Goal: Find specific page/section: Find specific page/section

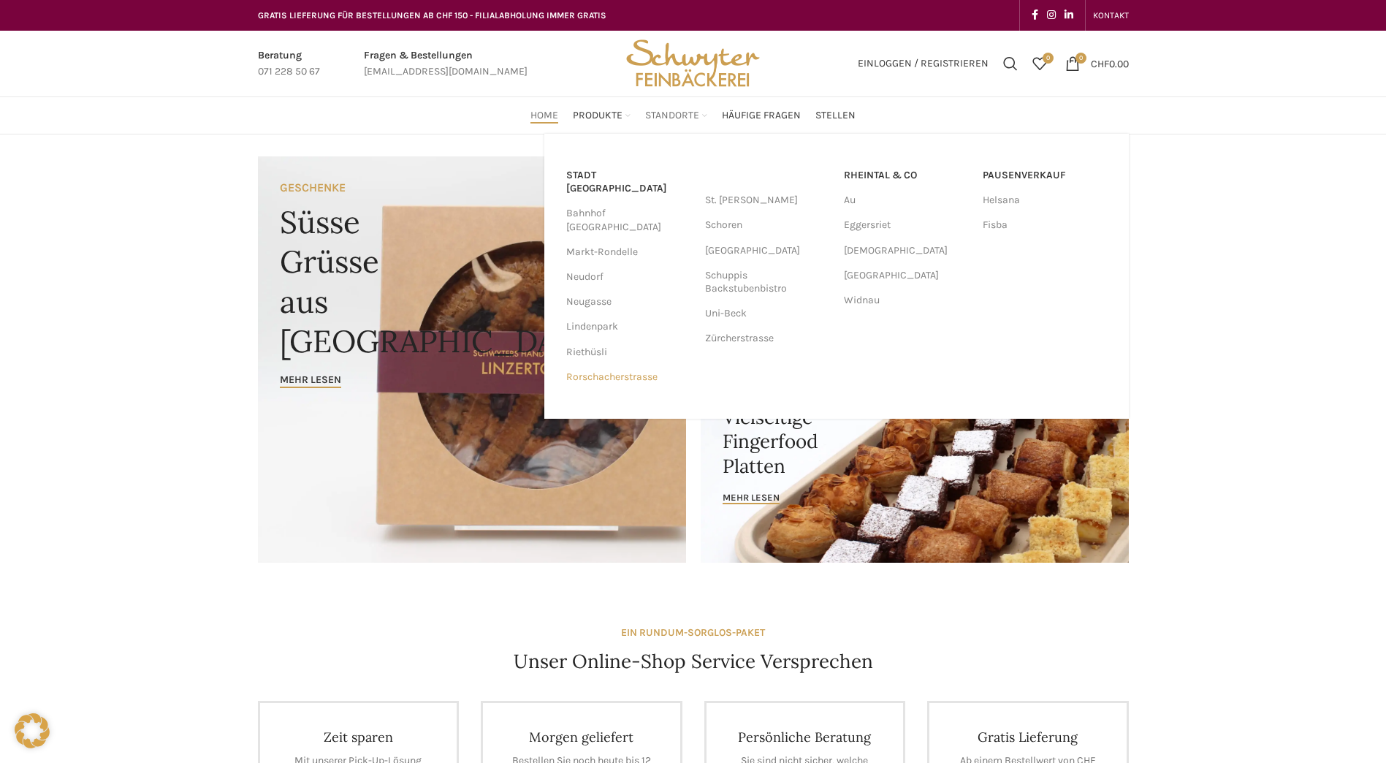
click at [622, 365] on link "Rorschacherstrasse" at bounding box center [628, 377] width 124 height 25
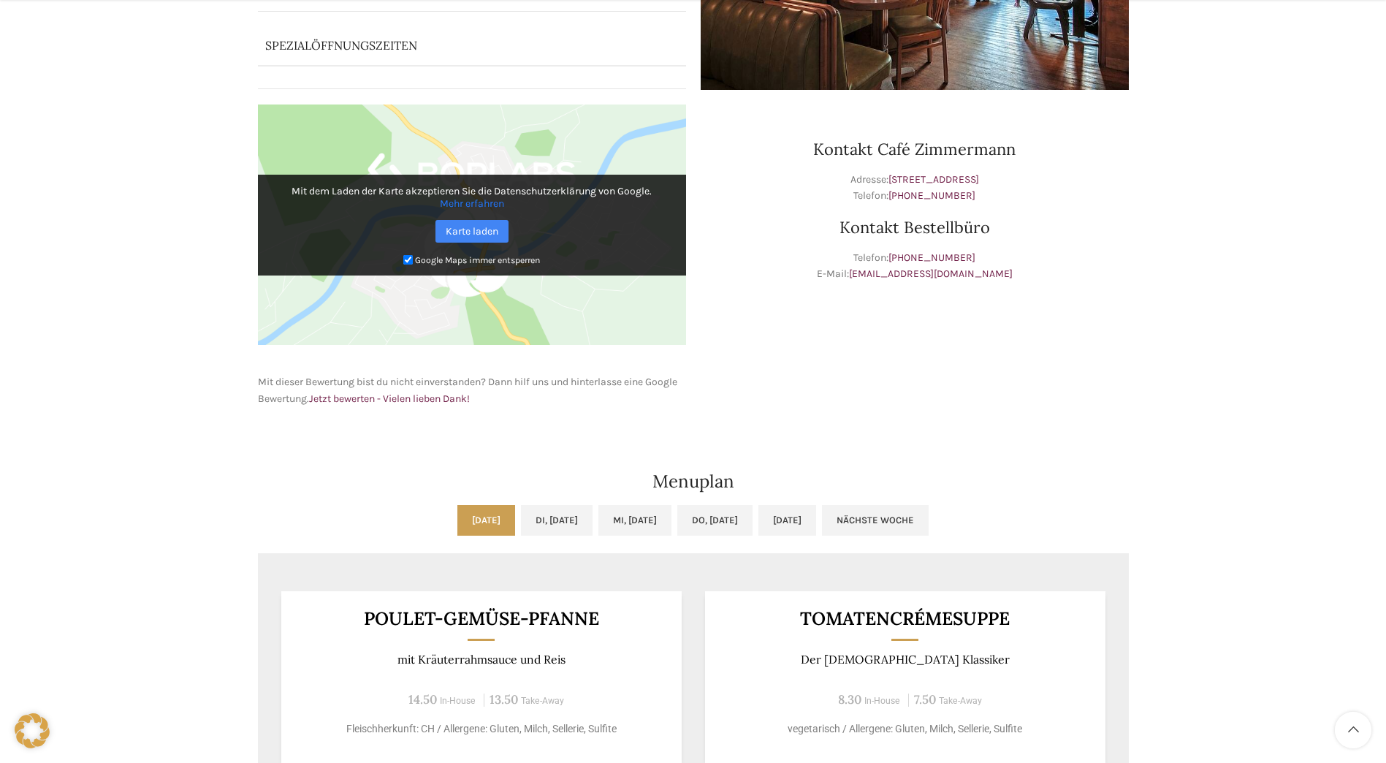
scroll to position [731, 0]
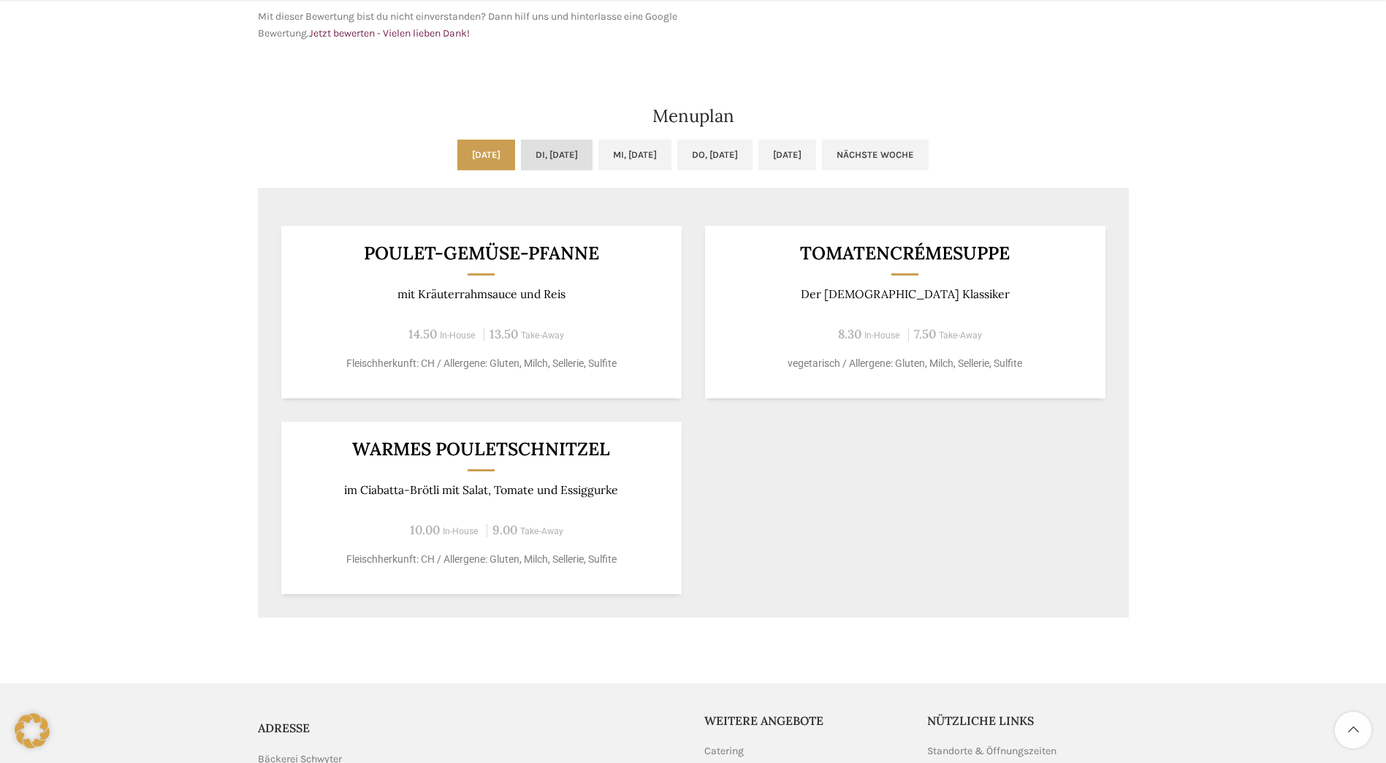
click at [526, 153] on link "Di, 07.10.2025" at bounding box center [557, 155] width 72 height 31
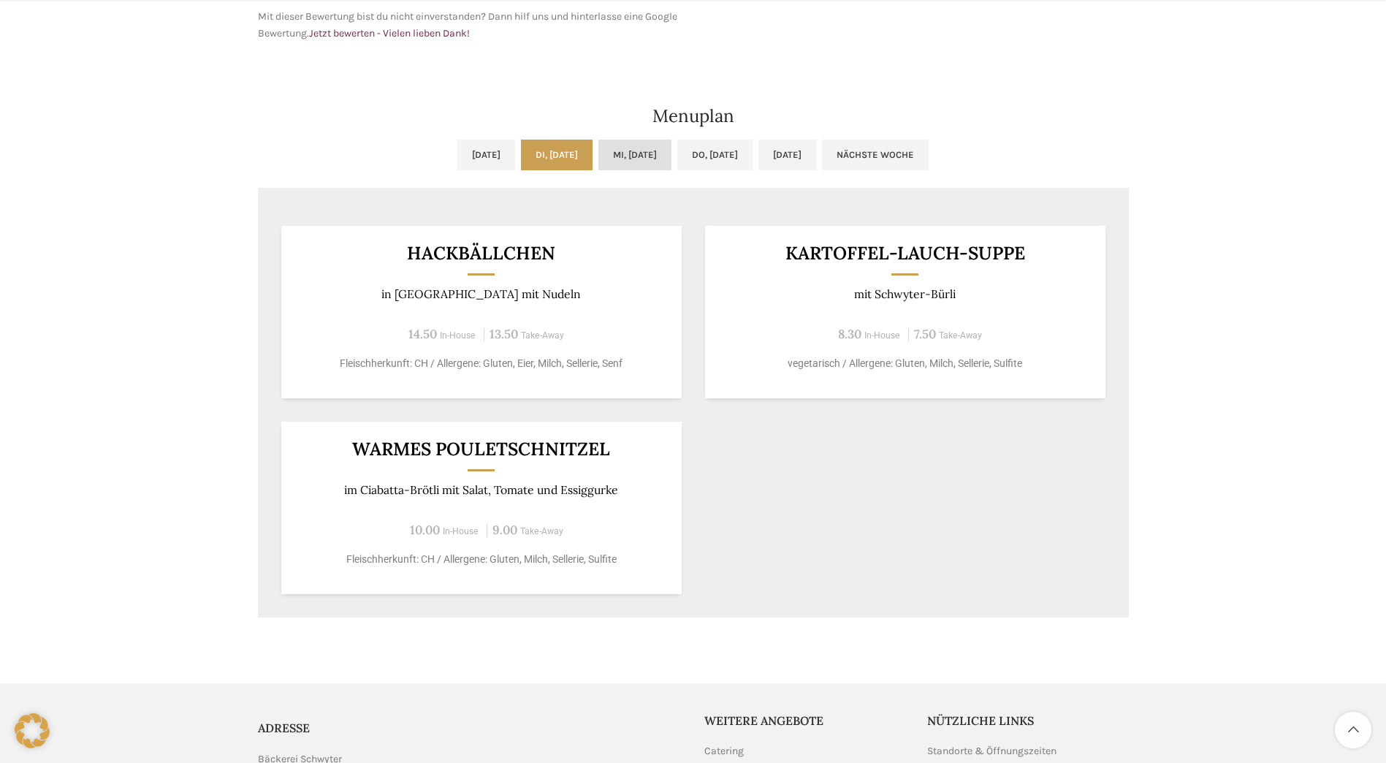
click at [640, 161] on link "Mi, 08.10.2025" at bounding box center [634, 155] width 73 height 31
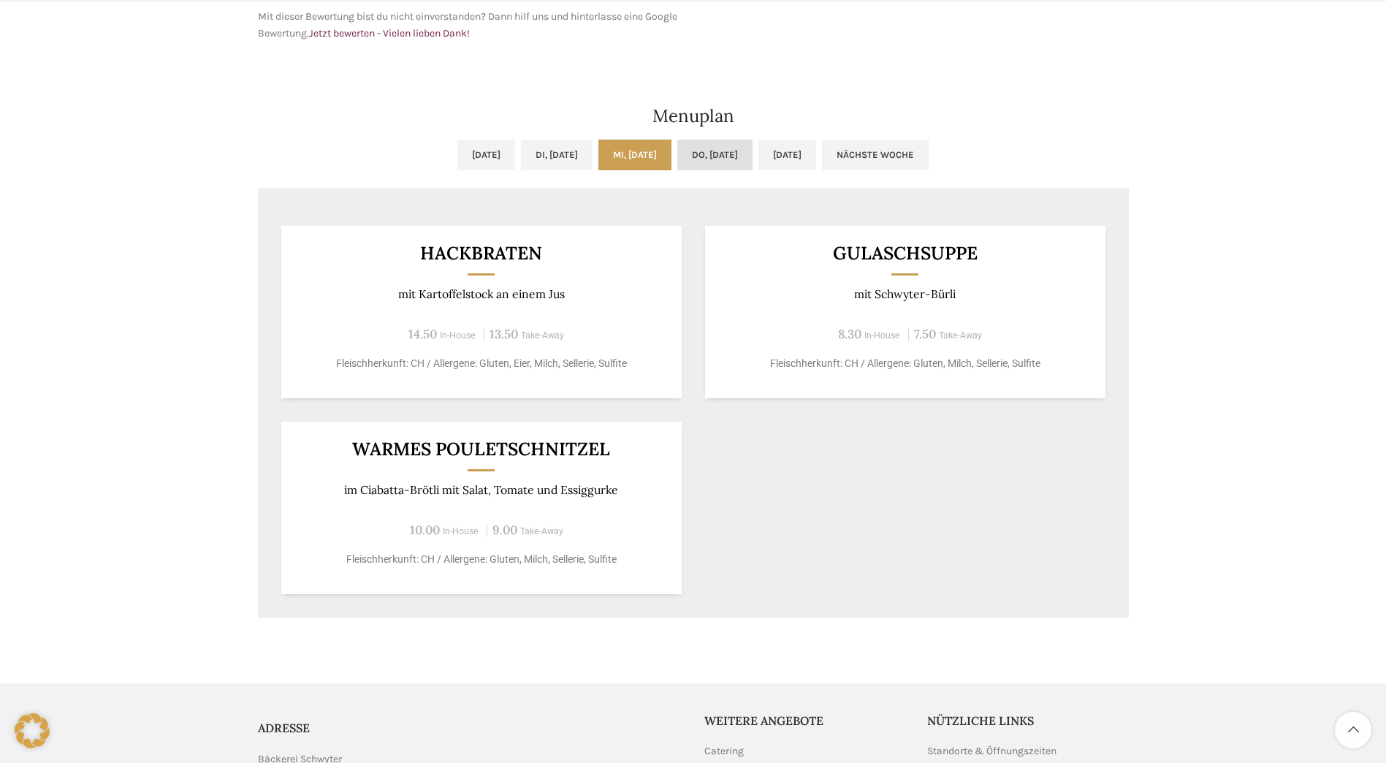
click at [744, 149] on link "Do, 09.10.2025" at bounding box center [714, 155] width 75 height 31
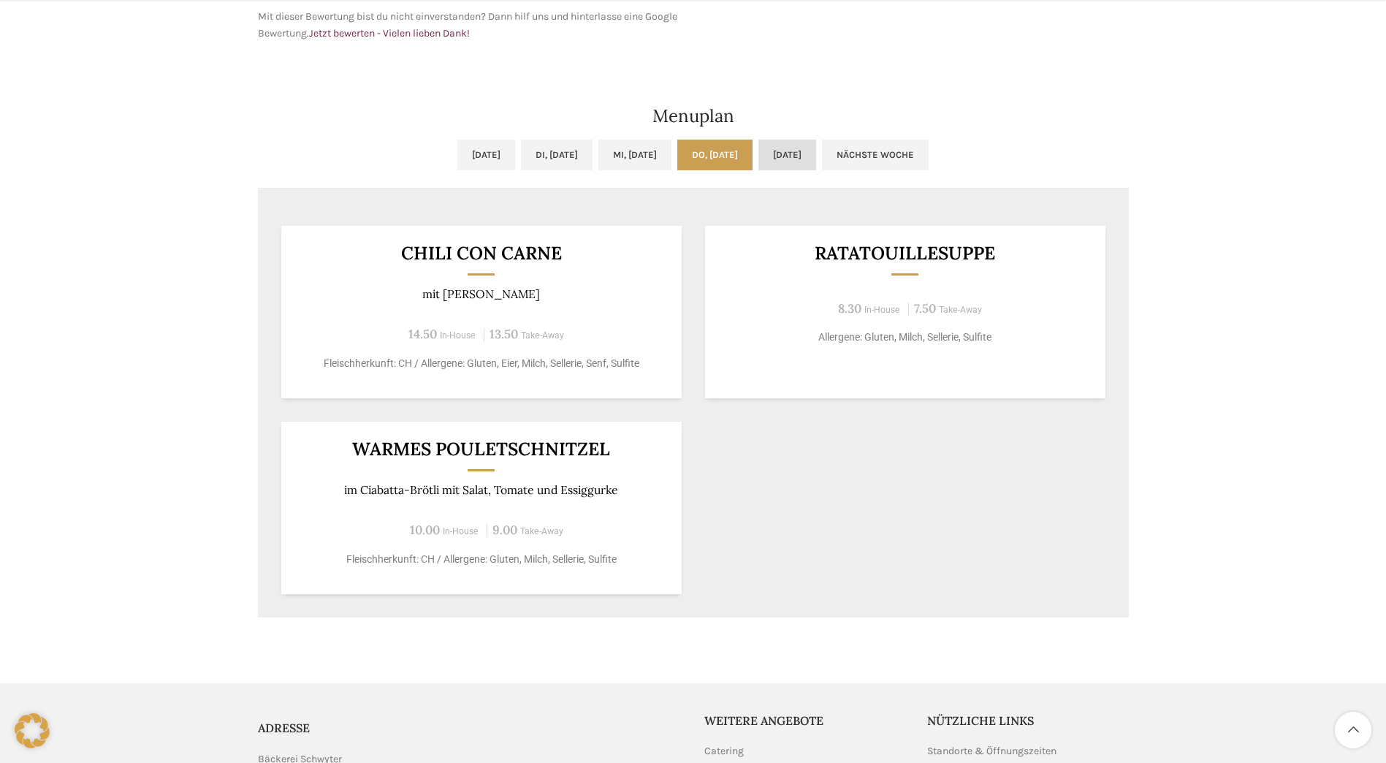
click at [815, 150] on link "Fr, 10.10.2025" at bounding box center [787, 155] width 58 height 31
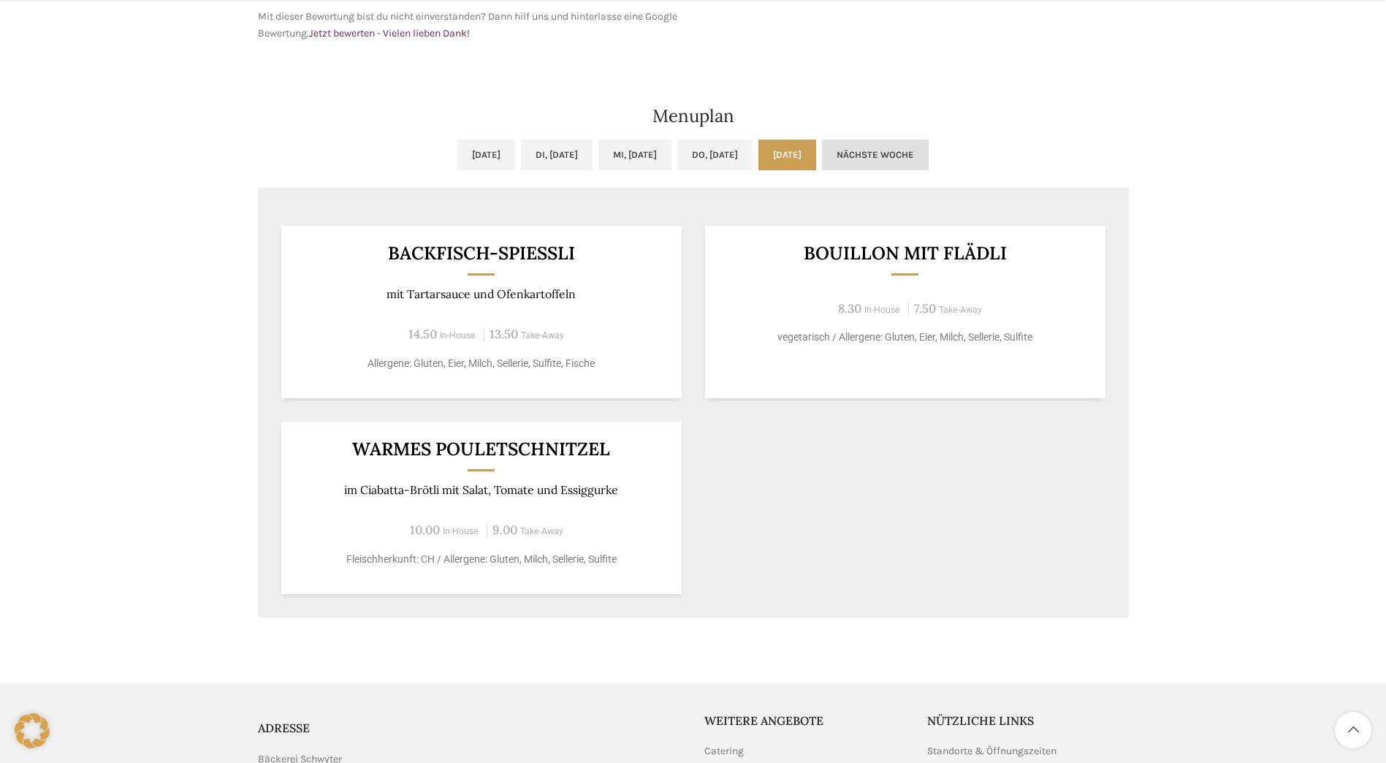
click at [913, 153] on link "Nächste Woche" at bounding box center [875, 155] width 107 height 31
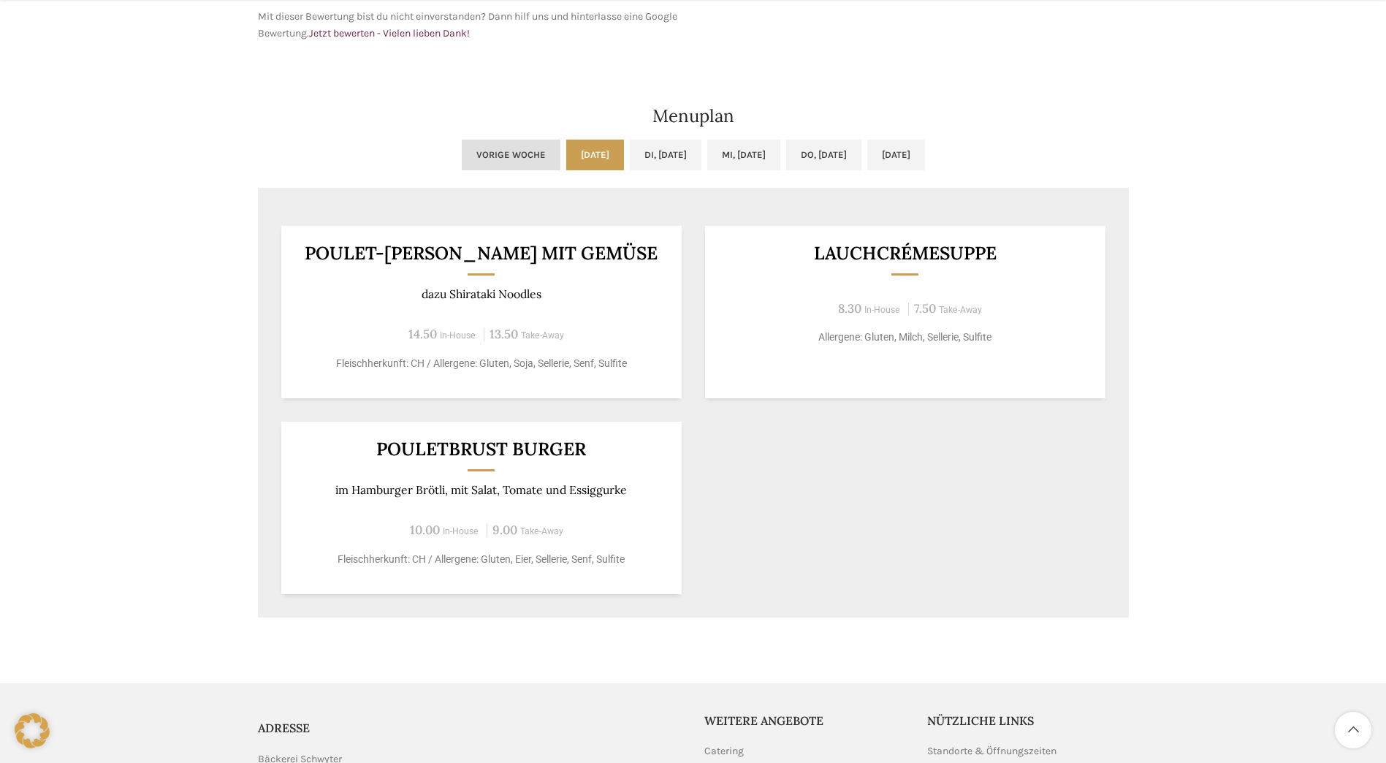
click at [462, 161] on link "Vorige Woche" at bounding box center [511, 155] width 99 height 31
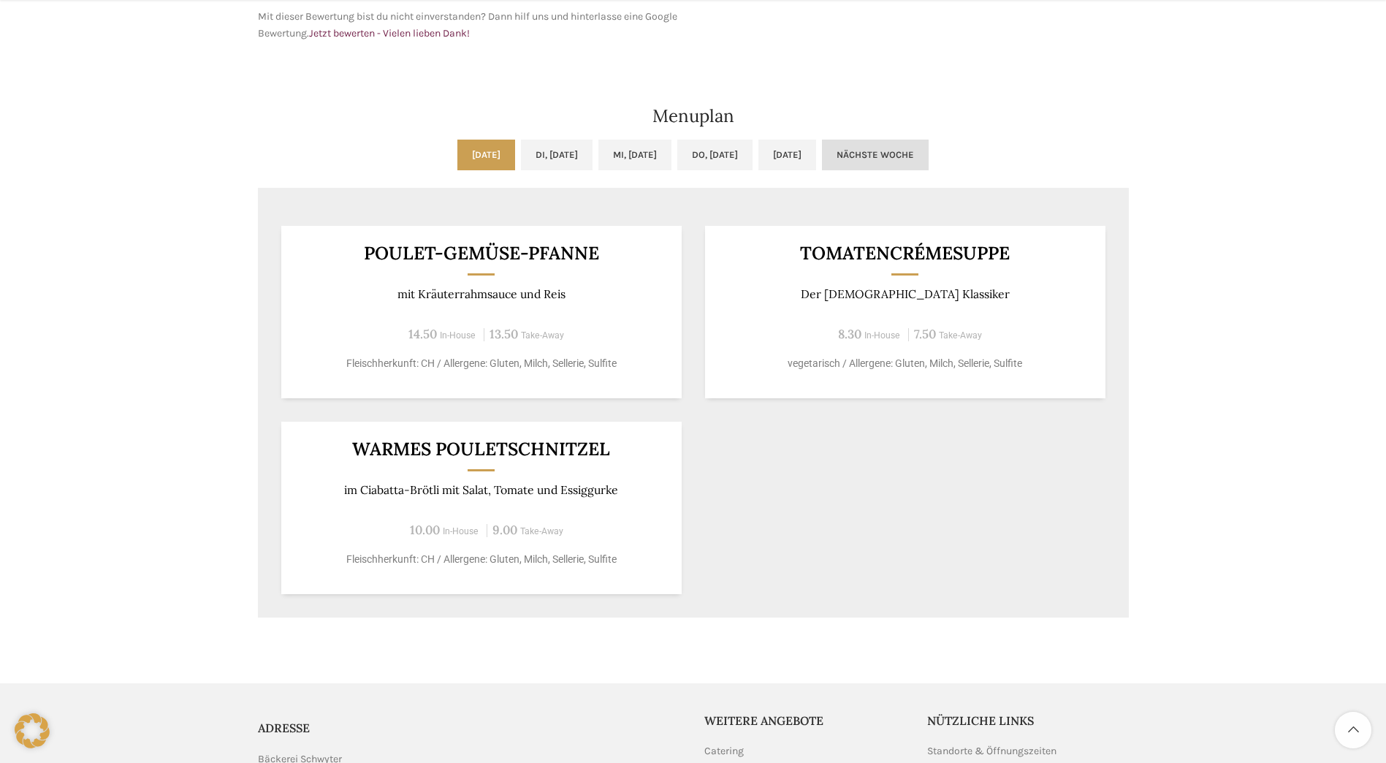
click at [929, 164] on link "Nächste Woche" at bounding box center [875, 155] width 107 height 31
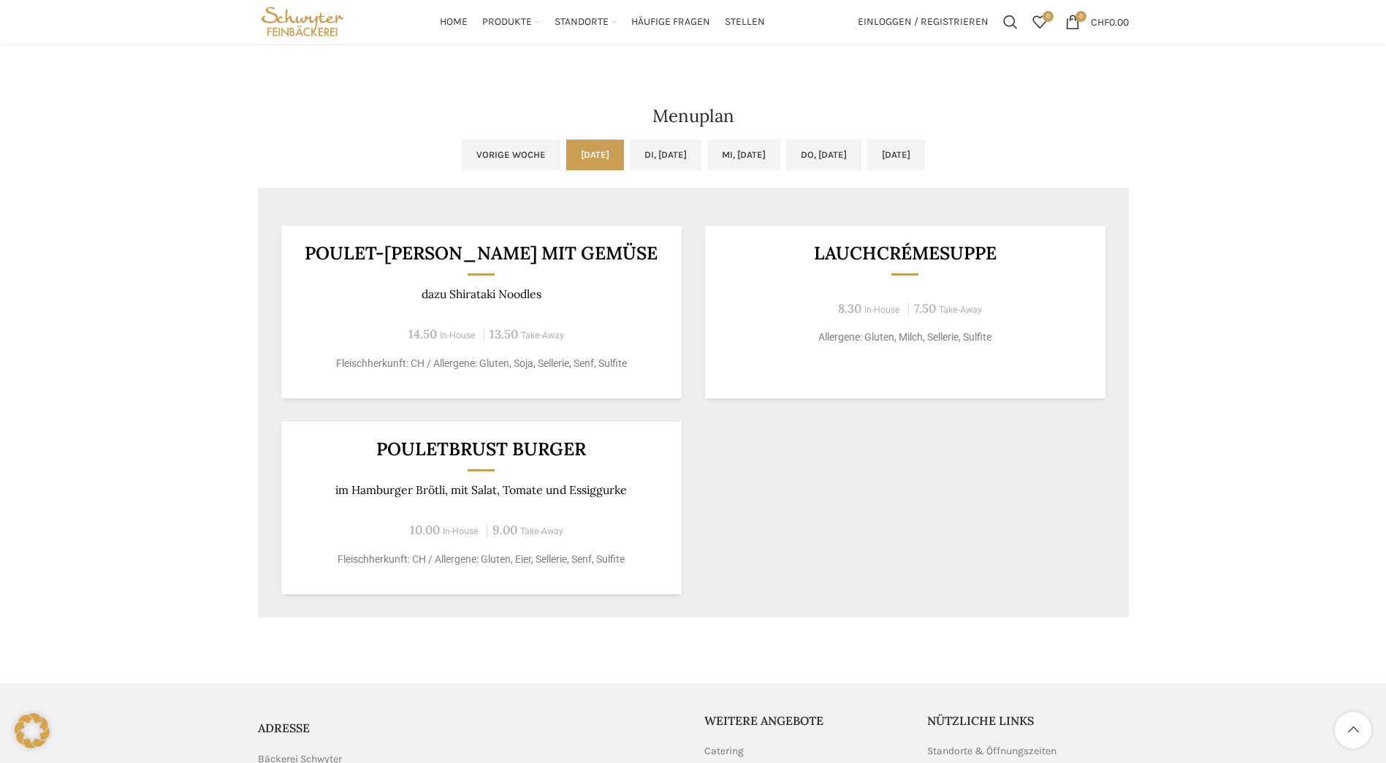
scroll to position [584, 0]
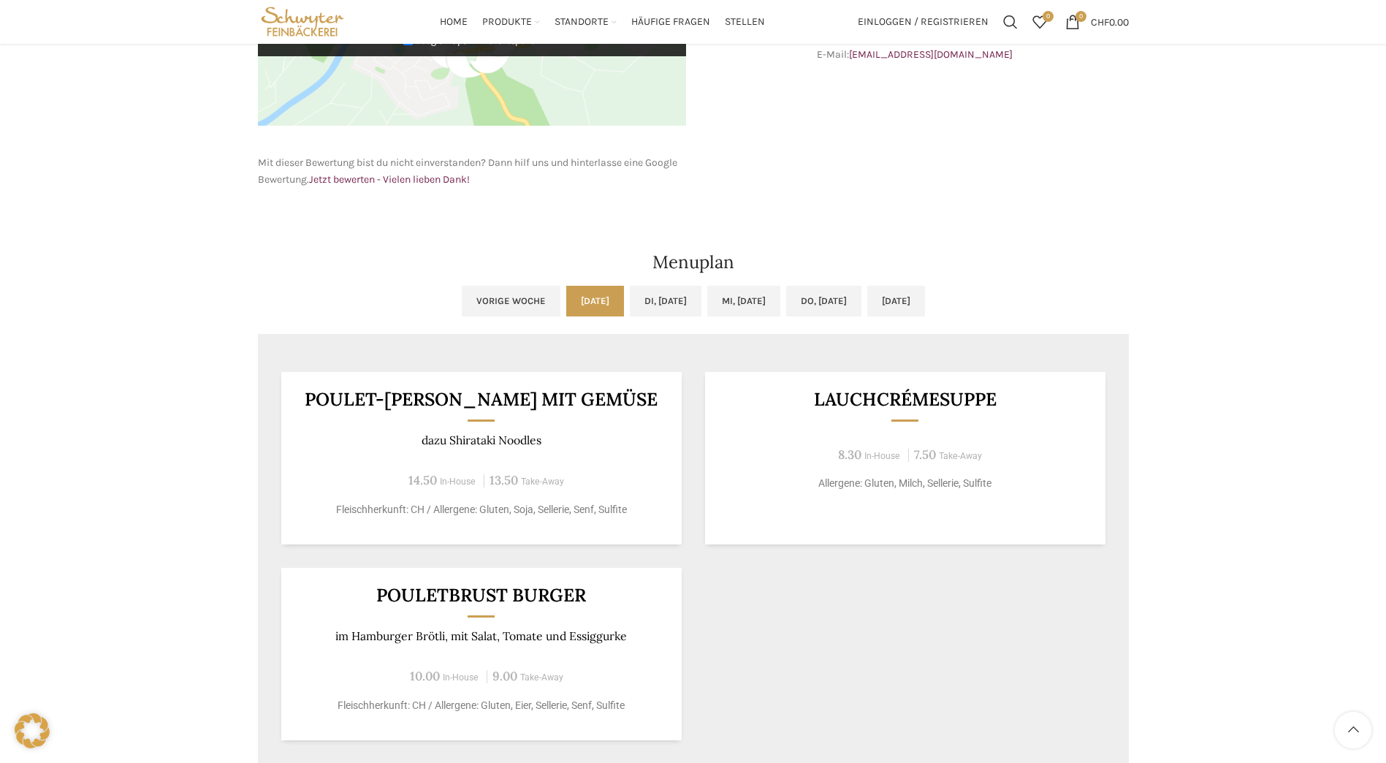
click at [463, 281] on div "Mo, 06.10.2025 Di, 07.10.2025 Mi, 08.10.2025 Do, 09.10.2025 Fr, 10.10.2025 Näch…" at bounding box center [693, 524] width 885 height 492
click at [462, 305] on link "Vorige Woche" at bounding box center [511, 301] width 99 height 31
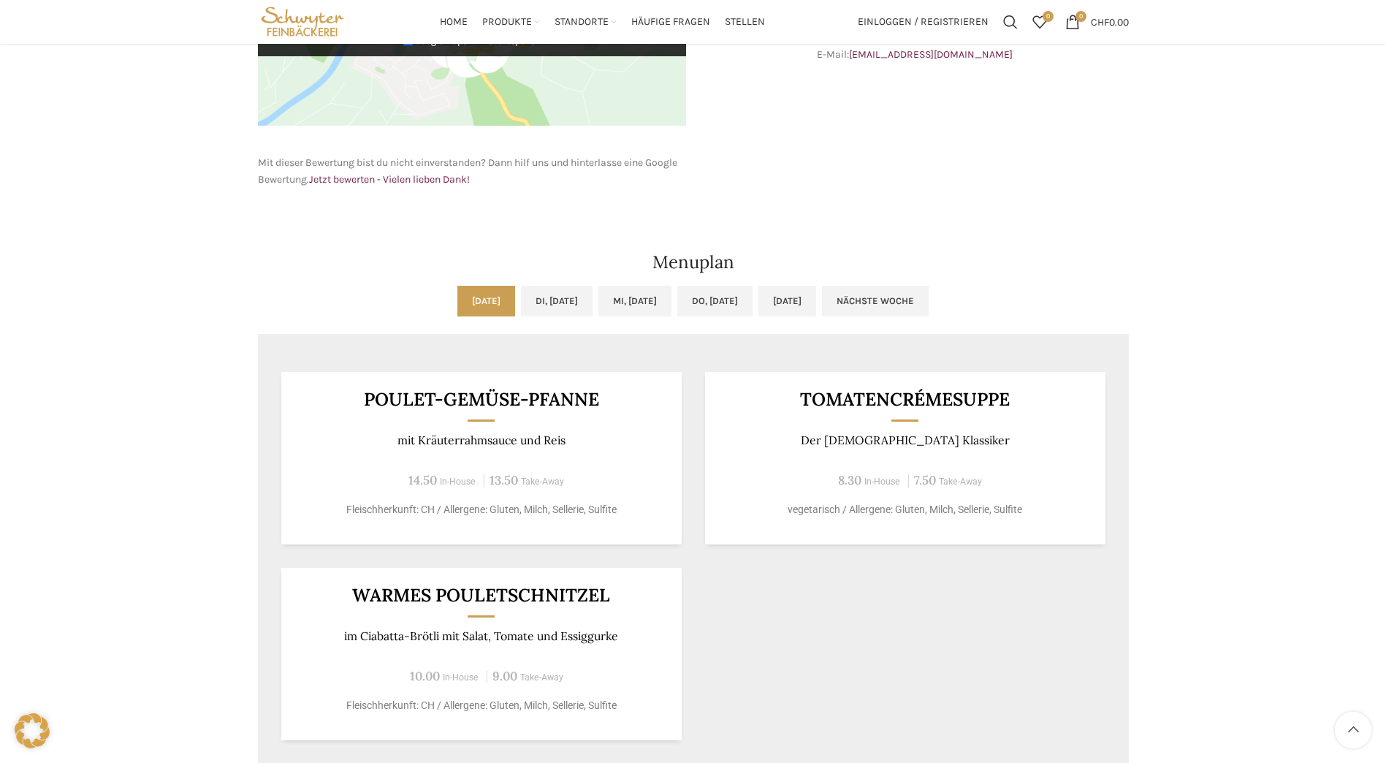
scroll to position [658, 0]
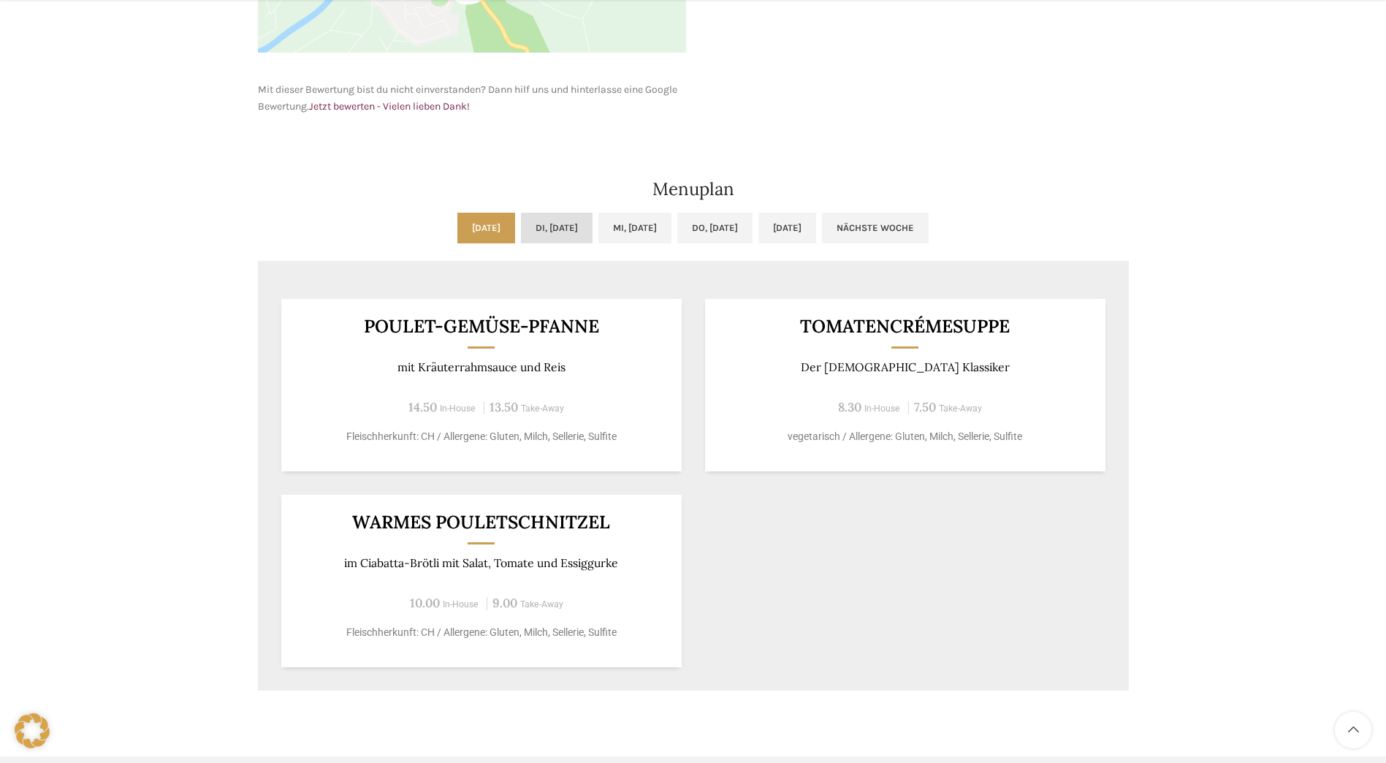
click at [573, 226] on link "Di, 07.10.2025" at bounding box center [557, 228] width 72 height 31
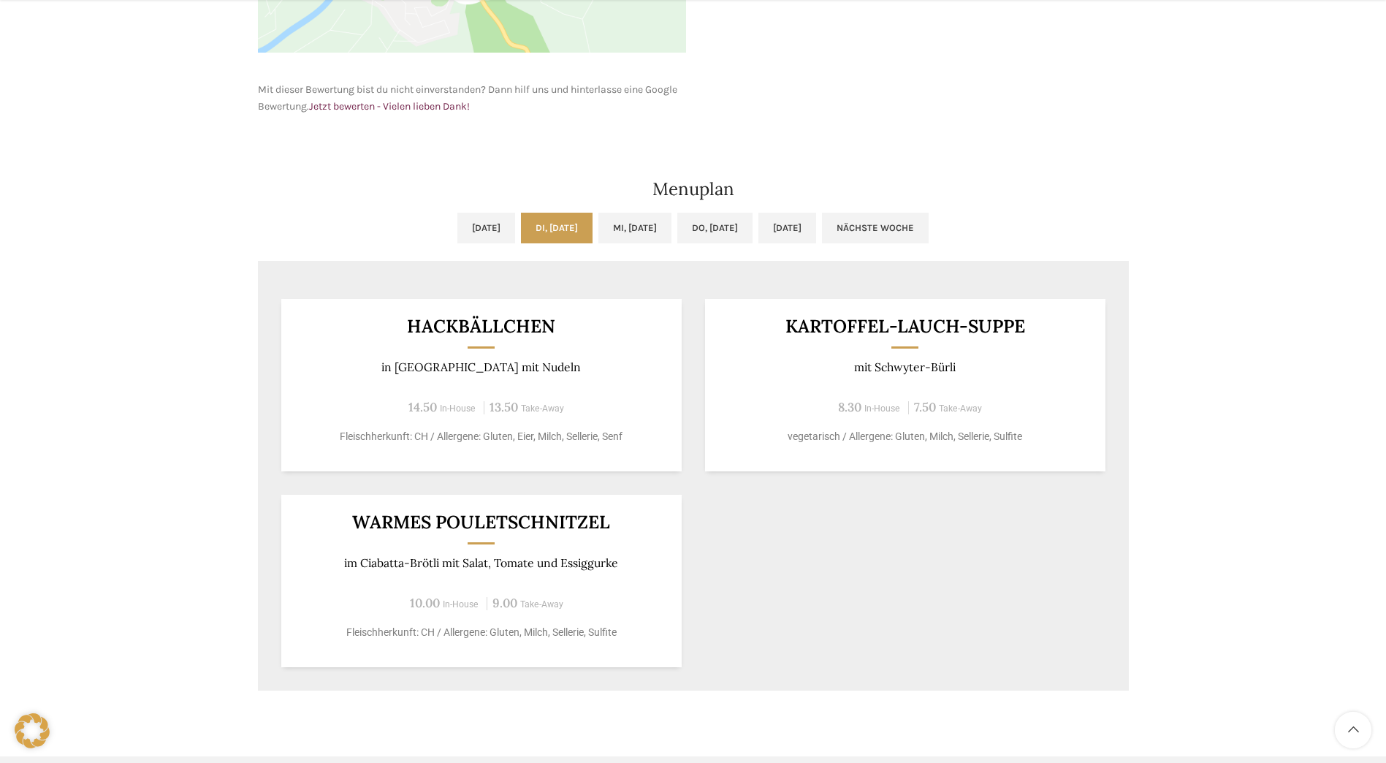
click at [684, 226] on ul "Mo, 06.10.2025 Di, 07.10.2025 Mi, 08.10.2025 Do, 09.10.2025 Fr, 10.10.2025 Näch…" at bounding box center [693, 237] width 871 height 48
click at [671, 227] on link "Mi, 08.10.2025" at bounding box center [634, 228] width 73 height 31
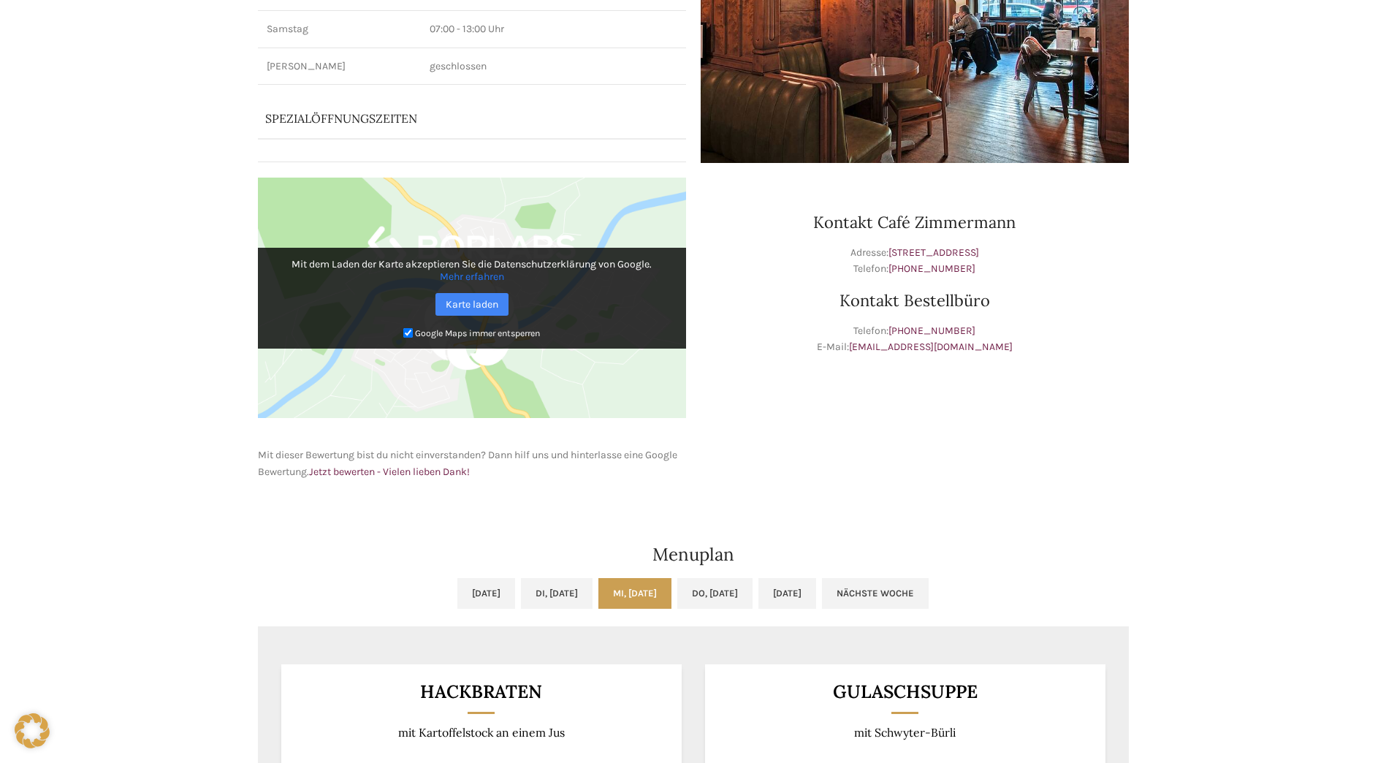
scroll to position [0, 0]
